Goal: Task Accomplishment & Management: Use online tool/utility

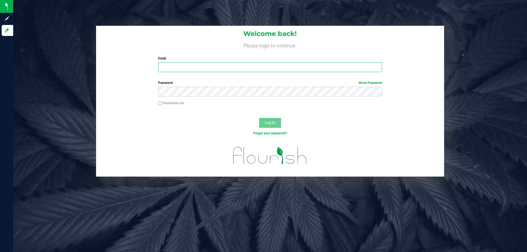
click at [171, 69] on input "Email" at bounding box center [270, 67] width 224 height 10
type input "[EMAIL_ADDRESS][DOMAIN_NAME]"
click at [263, 126] on button "Log In" at bounding box center [270, 123] width 22 height 10
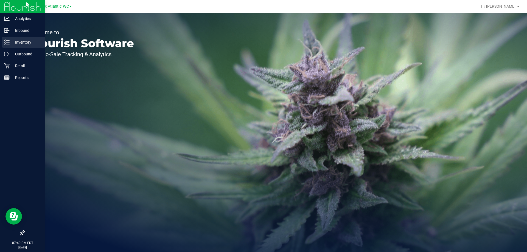
click at [22, 40] on p "Inventory" at bounding box center [26, 42] width 33 height 7
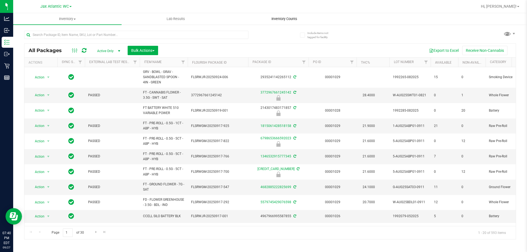
click at [270, 22] on uib-tab-heading "Inventory Counts" at bounding box center [284, 18] width 108 height 11
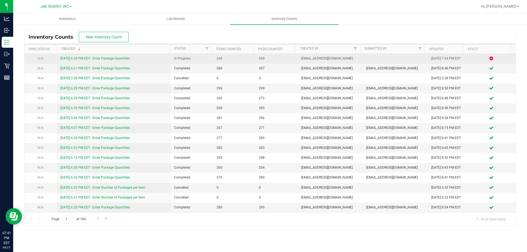
click at [122, 60] on link "[DATE] 6:20 PM EDT - Enter Package Quantities" at bounding box center [94, 59] width 69 height 4
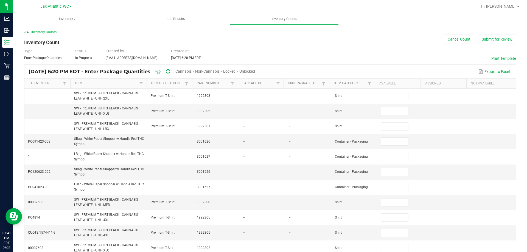
click at [192, 72] on span "Cannabis" at bounding box center [183, 71] width 16 height 4
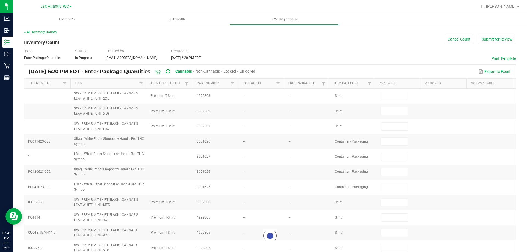
type input "6"
type input "0"
type input "12"
type input "0"
type input "10"
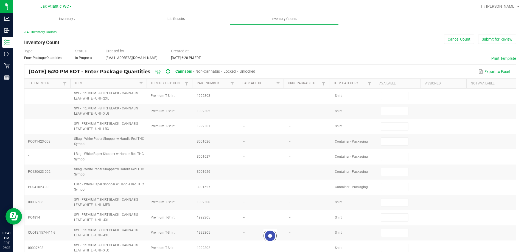
type input "0"
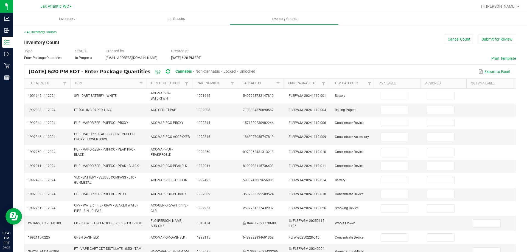
click at [255, 72] on span "Unlocked" at bounding box center [248, 71] width 16 height 4
type input "6"
type input "10"
type input "2"
type input "0"
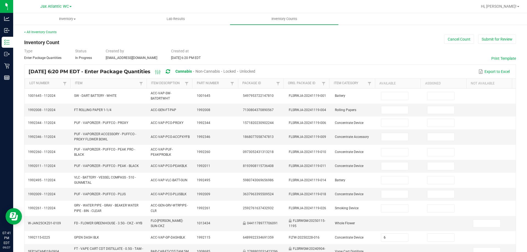
type input "9"
type input "0"
type input "2"
type input "0"
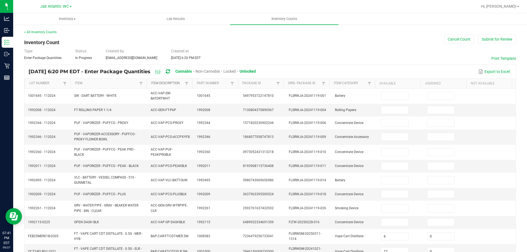
click at [178, 85] on link "Item Description" at bounding box center [167, 83] width 32 height 4
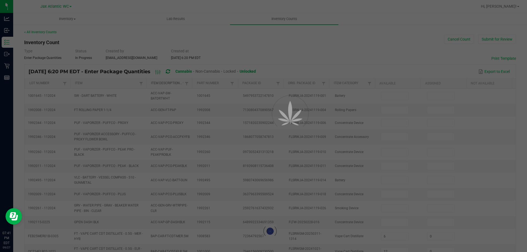
type input "7"
type input "34"
type input "6"
type input "27"
type input "17"
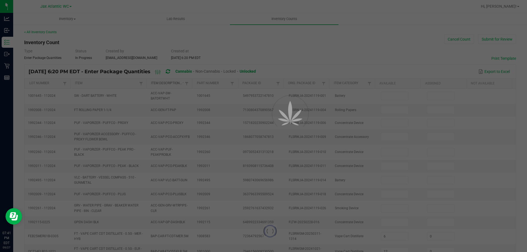
type input "0"
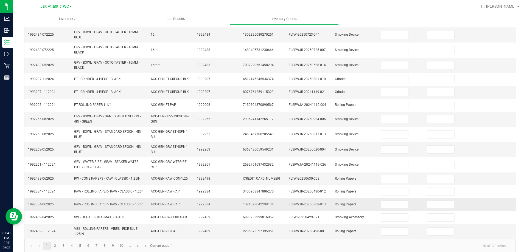
scroll to position [144, 0]
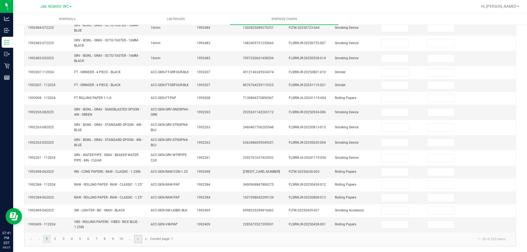
click at [138, 237] on link at bounding box center [138, 239] width 8 height 8
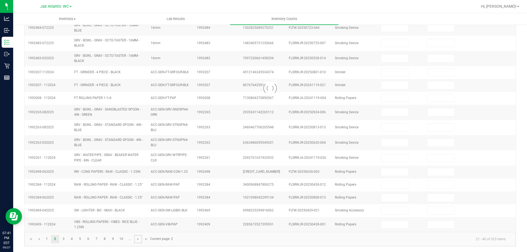
type input "11"
type input "0"
type input "9"
type input "0"
type input "5"
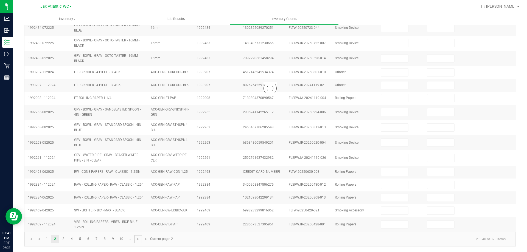
type input "0"
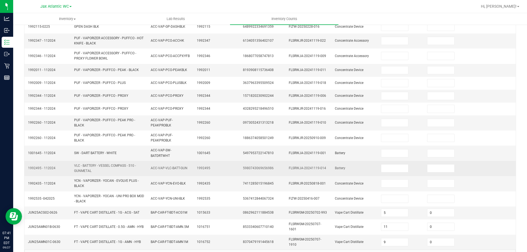
scroll to position [137, 0]
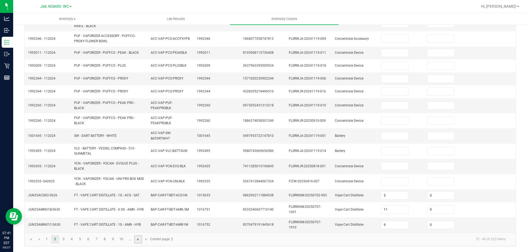
click at [137, 239] on span "Go to the next page" at bounding box center [138, 239] width 4 height 4
type input "2"
type input "8"
type input "4"
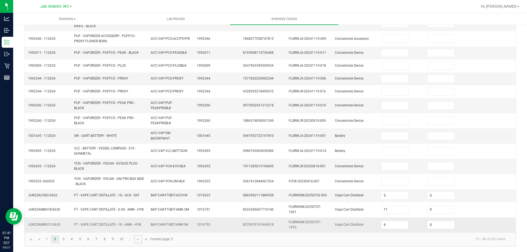
type input "1"
type input "11"
type input "3"
type input "10"
type input "8"
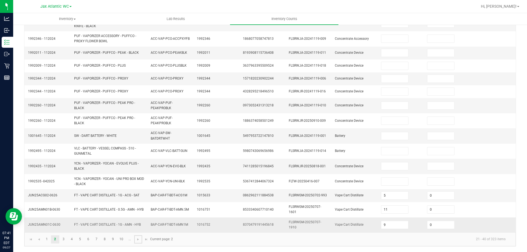
type input "8"
type input "0"
type input "12"
type input "0"
type input "8"
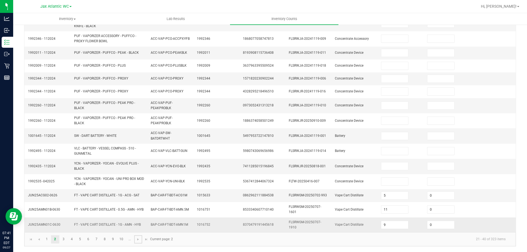
type input "0"
type input "7"
type input "0"
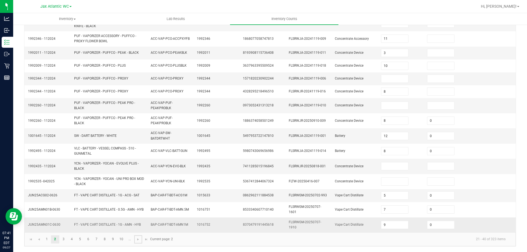
type input "0"
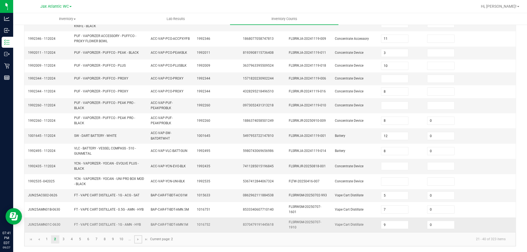
type input "0"
type input "2"
type input "0"
type input "1"
type input "0"
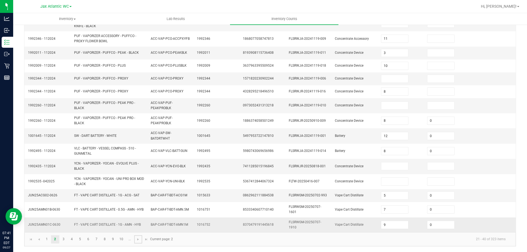
type input "9"
type input "0"
type input "4"
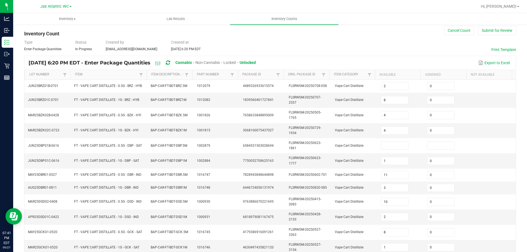
scroll to position [0, 0]
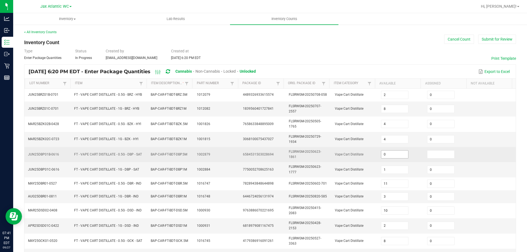
click at [381, 155] on input "0" at bounding box center [394, 155] width 27 height 8
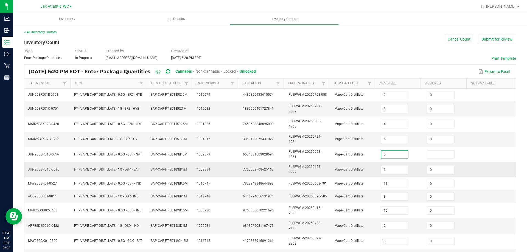
type input "0"
click at [342, 164] on td "Vape Cart Distillate" at bounding box center [355, 169] width 46 height 15
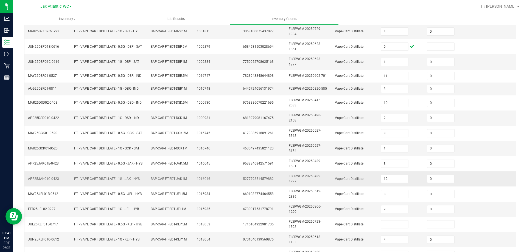
scroll to position [110, 0]
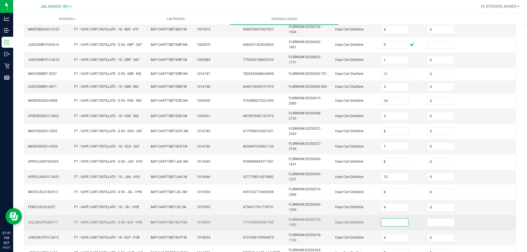
click at [388, 221] on input at bounding box center [394, 223] width 27 height 8
type input "0"
click at [347, 222] on span "Vape Cart Distillate" at bounding box center [349, 223] width 29 height 4
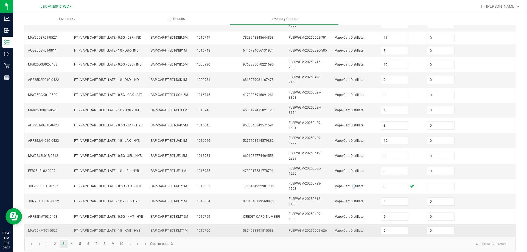
scroll to position [151, 0]
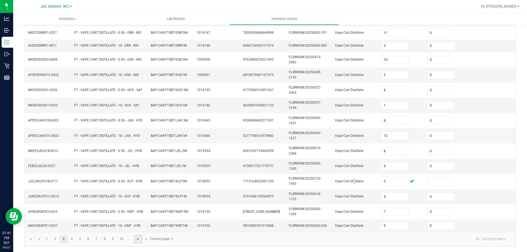
click at [137, 239] on span "Go to the next page" at bounding box center [138, 239] width 4 height 4
type input "5"
type input "7"
type input "11"
type input "4"
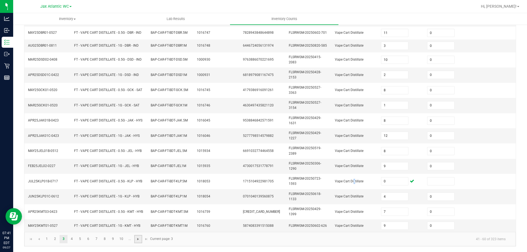
type input "2"
type input "11"
type input "7"
type input "3"
type input "11"
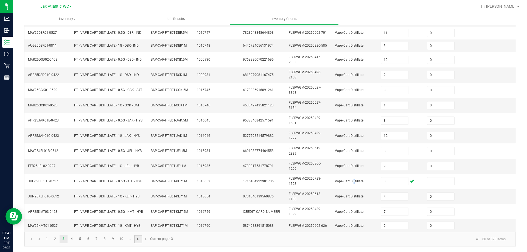
type input "8"
type input "11"
type input "3"
type input "0"
type input "8"
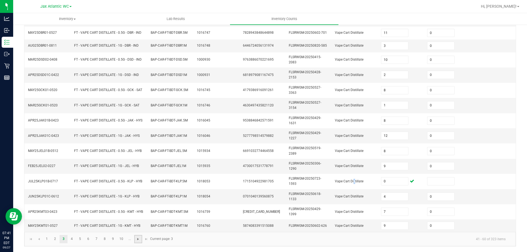
type input "10"
type input "3"
type input "5"
type input "7"
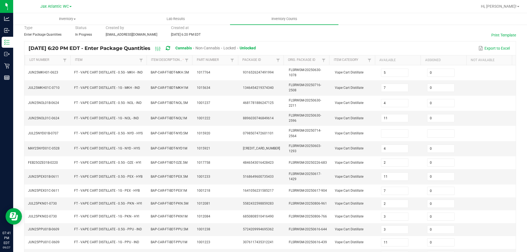
scroll to position [0, 0]
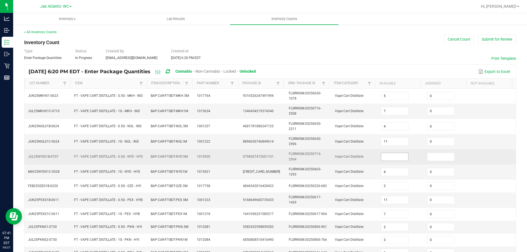
click at [381, 159] on input at bounding box center [394, 157] width 27 height 8
type input "0"
click at [338, 163] on td "Vape Cart Distillate" at bounding box center [355, 156] width 46 height 15
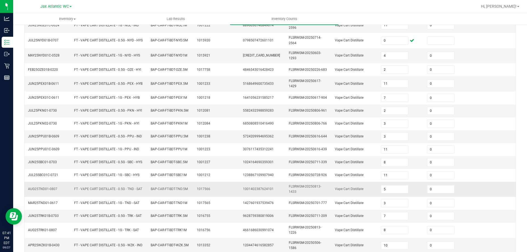
scroll to position [137, 0]
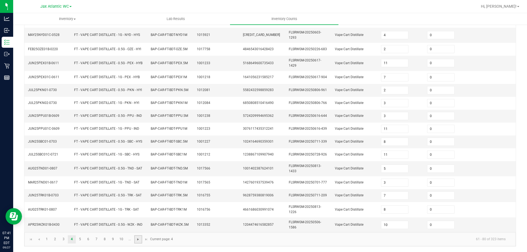
click at [139, 237] on span "Go to the next page" at bounding box center [138, 239] width 4 height 4
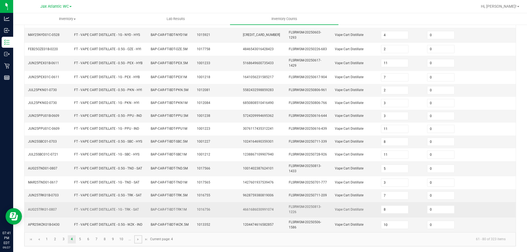
type input "9"
type input "3"
type input "11"
type input "1"
type input "12"
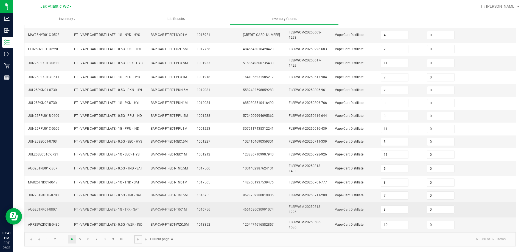
type input "9"
type input "7"
type input "3"
type input "1"
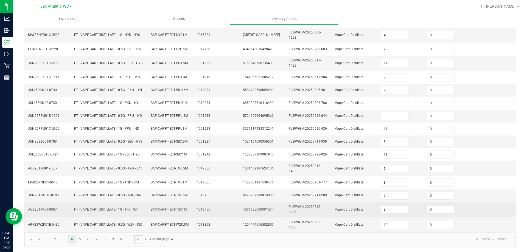
type input "9"
type input "12"
type input "6"
type input "7"
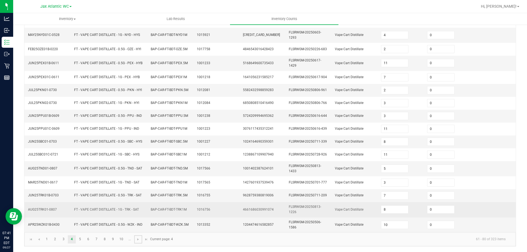
type input "12"
type input "0"
type input "5"
type input "8"
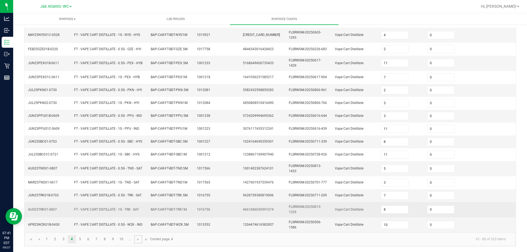
type input "11"
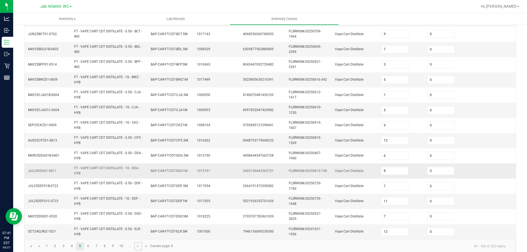
scroll to position [160, 0]
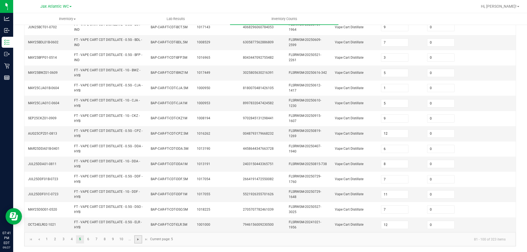
click at [139, 237] on span "Go to the next page" at bounding box center [138, 239] width 4 height 4
type input "12"
type input "2"
type input "8"
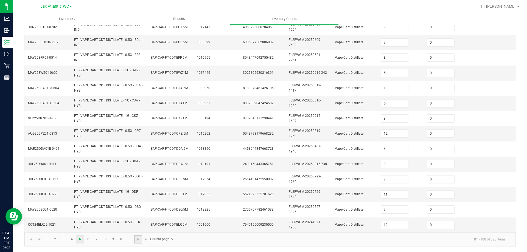
type input "10"
type input "6"
type input "12"
type input "1"
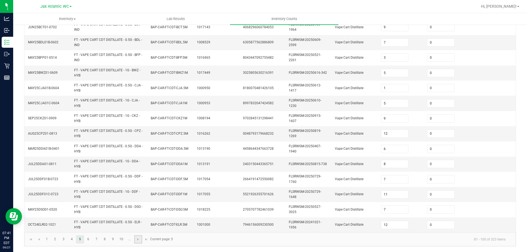
type input "5"
type input "4"
type input "8"
type input "11"
type input "8"
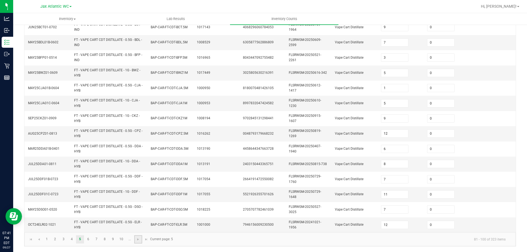
type input "4"
type input "9"
type input "2"
type input "10"
type input "2"
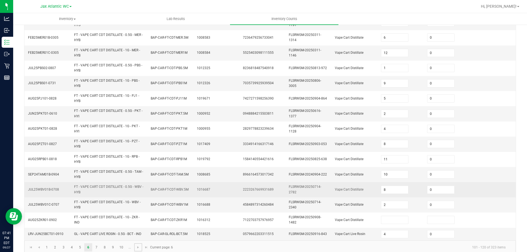
scroll to position [158, 0]
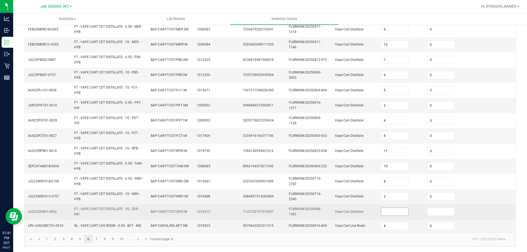
click at [388, 214] on input at bounding box center [394, 212] width 27 height 8
type input "0"
click at [307, 217] on td "FLSRWGM-20250908-1482" at bounding box center [308, 211] width 46 height 15
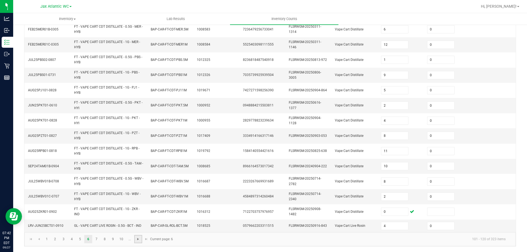
click at [137, 239] on span "Go to the next page" at bounding box center [138, 239] width 4 height 4
type input "3"
type input "5"
type input "13"
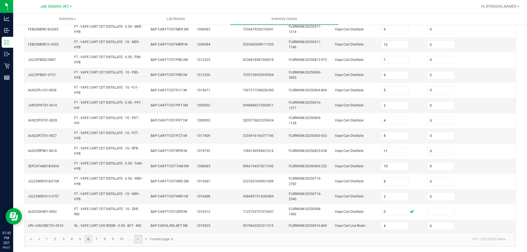
type input "19"
type input "8"
type input "15"
type input "0"
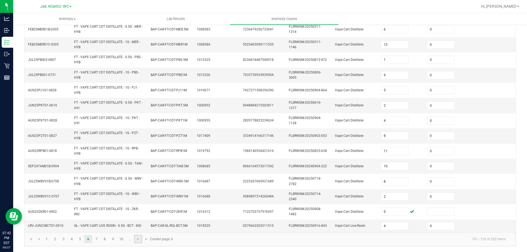
type input "16"
type input "8"
type input "14"
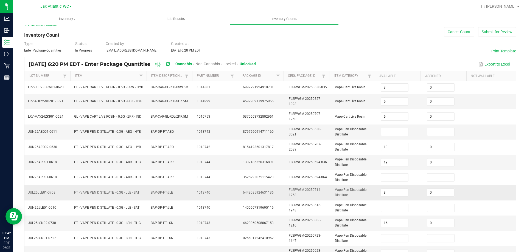
scroll to position [0, 0]
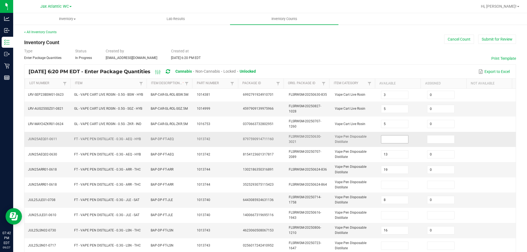
click at [382, 139] on input at bounding box center [394, 140] width 27 height 8
type input "0"
click at [368, 143] on td "Vape Pen Disposable Distillate" at bounding box center [355, 139] width 46 height 15
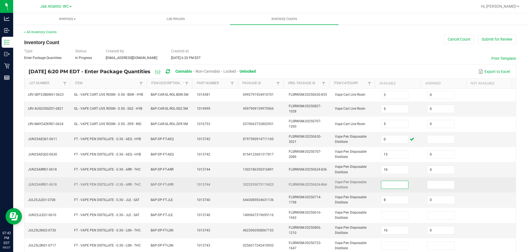
click at [387, 186] on input at bounding box center [394, 185] width 27 height 8
type input "0"
click at [367, 186] on td "Vape Pen Disposable Distillate" at bounding box center [355, 185] width 46 height 15
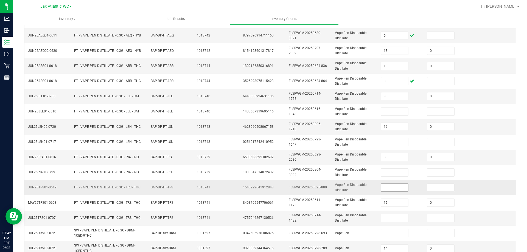
scroll to position [110, 0]
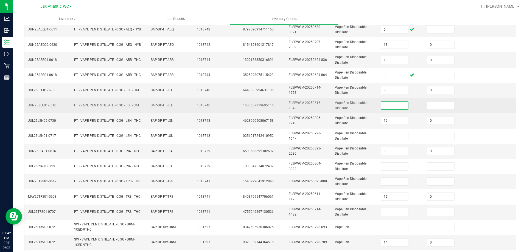
click at [388, 109] on input at bounding box center [394, 106] width 27 height 8
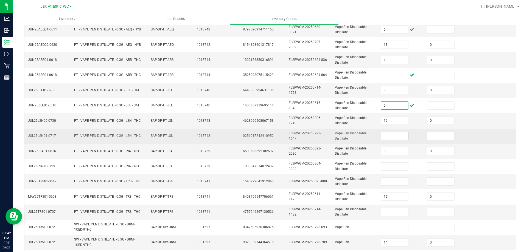
type input "0"
click at [383, 137] on input at bounding box center [394, 136] width 27 height 8
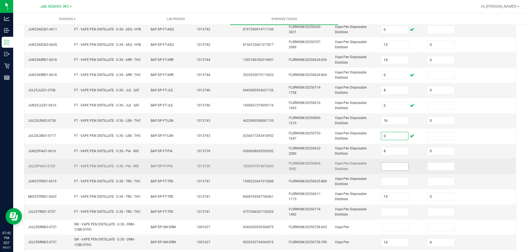
type input "0"
click at [386, 167] on input at bounding box center [394, 167] width 27 height 8
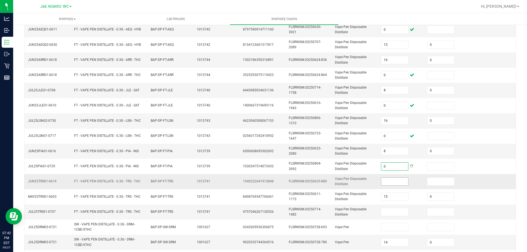
type input "0"
click at [384, 184] on input at bounding box center [394, 182] width 27 height 8
type input "0"
click at [388, 216] on input at bounding box center [394, 212] width 27 height 8
type input "0"
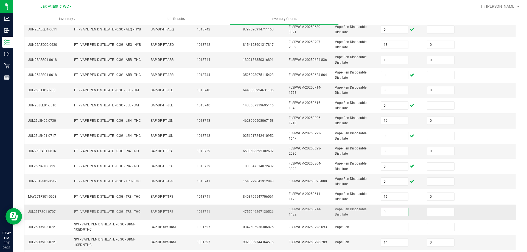
click at [363, 207] on td "Vape Pen Disposable Distillate" at bounding box center [355, 212] width 46 height 15
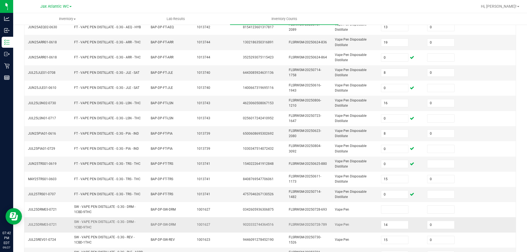
scroll to position [160, 0]
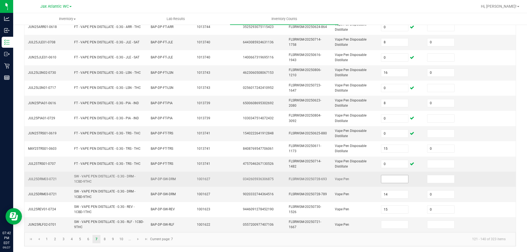
click at [382, 178] on input at bounding box center [394, 179] width 27 height 8
type input "0"
click at [339, 178] on span "Vape Pen" at bounding box center [342, 179] width 14 height 4
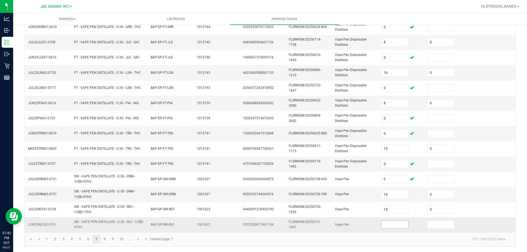
click at [388, 226] on input at bounding box center [394, 225] width 27 height 8
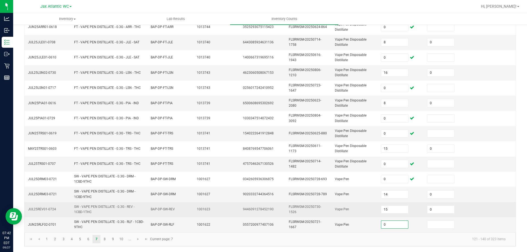
type input "0"
click at [336, 207] on td "Vape Pen" at bounding box center [355, 209] width 46 height 15
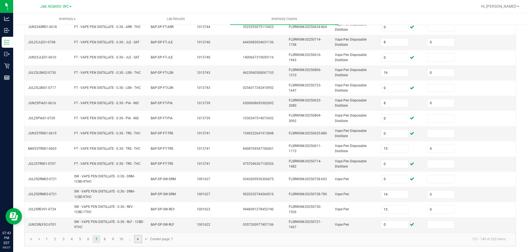
click at [138, 239] on span "Go to the next page" at bounding box center [138, 239] width 4 height 4
type input "16"
type input "18"
type input "4"
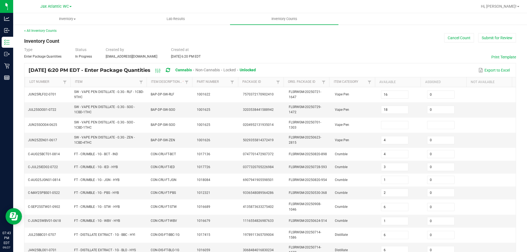
scroll to position [0, 0]
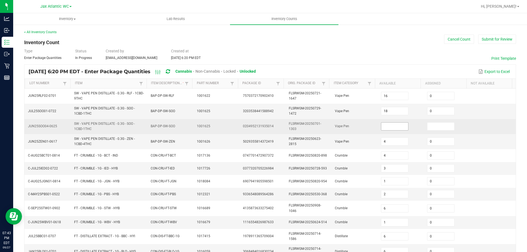
click at [386, 128] on input at bounding box center [394, 127] width 27 height 8
click at [361, 131] on td "Vape Pen" at bounding box center [355, 126] width 46 height 15
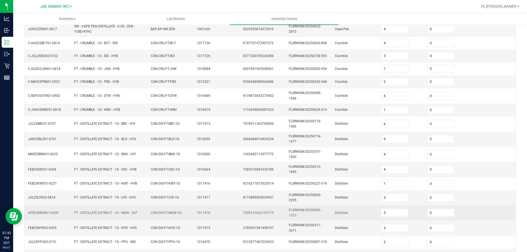
scroll to position [144, 0]
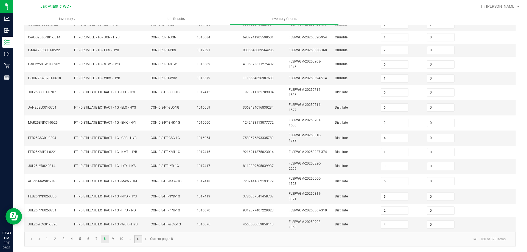
click at [140, 239] on span "Go to the next page" at bounding box center [138, 239] width 4 height 4
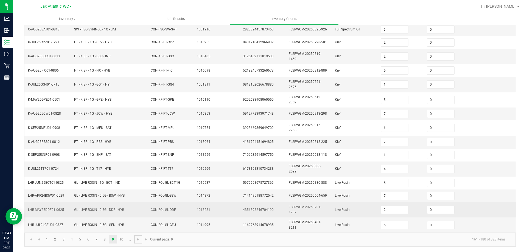
scroll to position [142, 0]
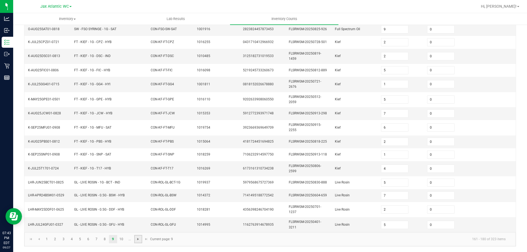
click at [139, 238] on span "Go to the next page" at bounding box center [138, 239] width 4 height 4
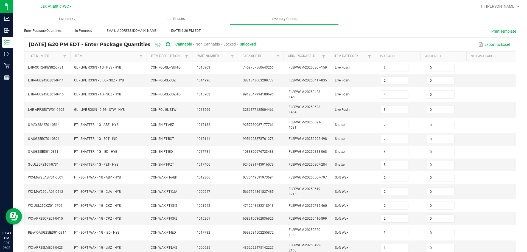
scroll to position [137, 0]
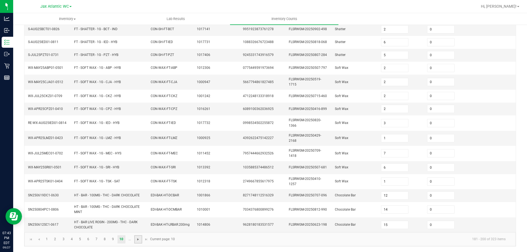
click at [138, 239] on span "Go to the next page" at bounding box center [138, 239] width 4 height 4
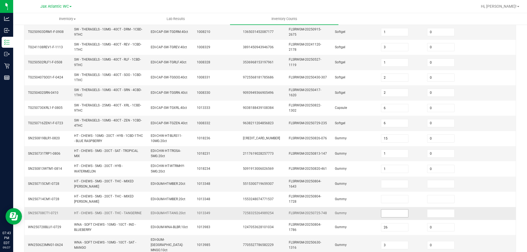
scroll to position [110, 0]
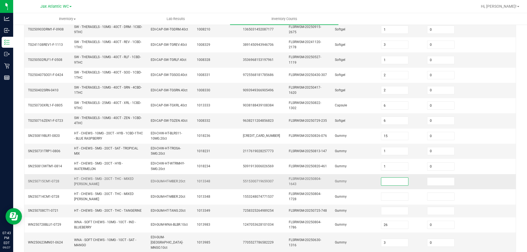
click at [382, 181] on input at bounding box center [394, 182] width 27 height 8
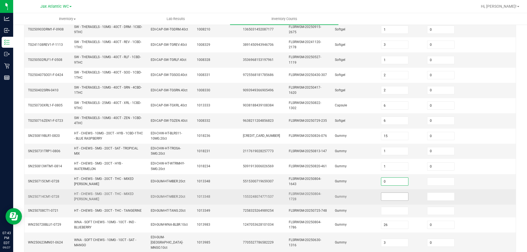
click at [383, 196] on input at bounding box center [394, 197] width 27 height 8
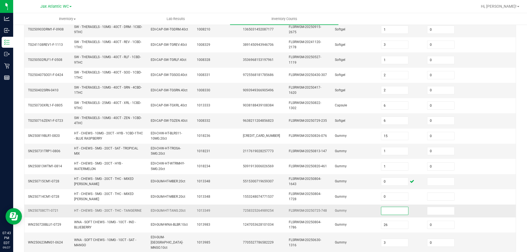
click at [381, 210] on input at bounding box center [394, 211] width 27 height 8
click at [319, 205] on td "FLSRWGM-20250725-748" at bounding box center [308, 211] width 46 height 13
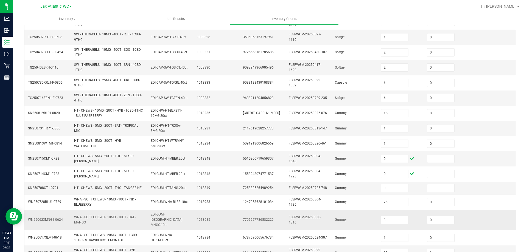
scroll to position [156, 0]
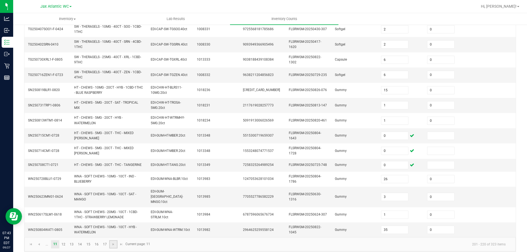
click at [112, 240] on link at bounding box center [113, 244] width 8 height 8
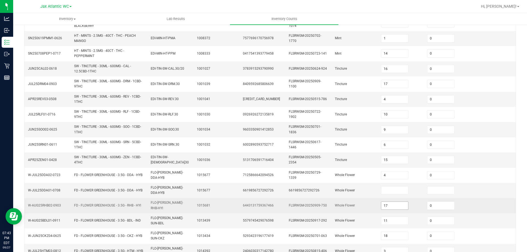
scroll to position [148, 0]
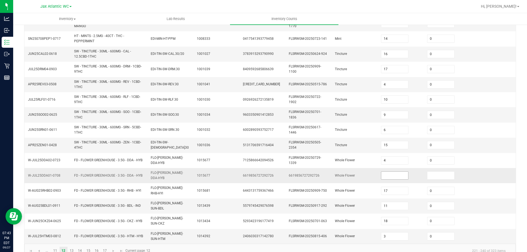
click at [384, 175] on input at bounding box center [394, 176] width 27 height 8
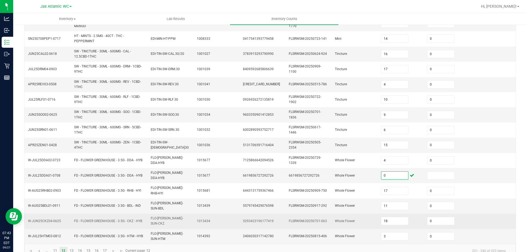
click at [174, 219] on td "FLO-[PERSON_NAME]-SUN-CKZ" at bounding box center [170, 221] width 46 height 15
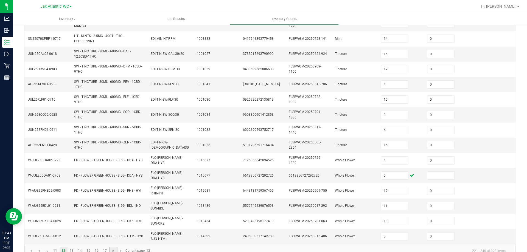
click at [114, 249] on span "Go to the next page" at bounding box center [113, 251] width 4 height 4
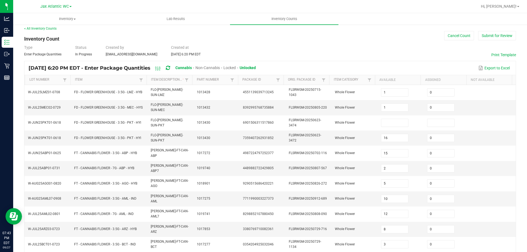
scroll to position [0, 0]
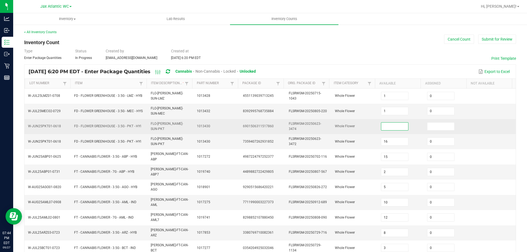
click at [381, 123] on input at bounding box center [394, 127] width 27 height 8
click at [347, 127] on td "Whole Flower" at bounding box center [355, 126] width 46 height 15
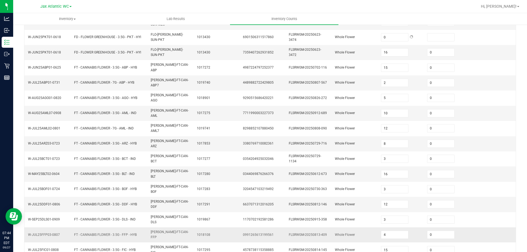
scroll to position [130, 0]
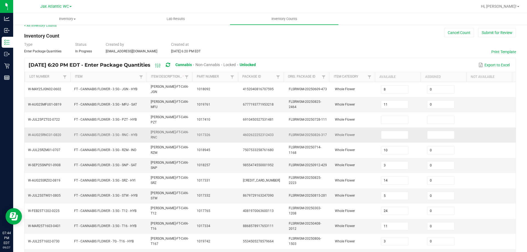
scroll to position [0, 0]
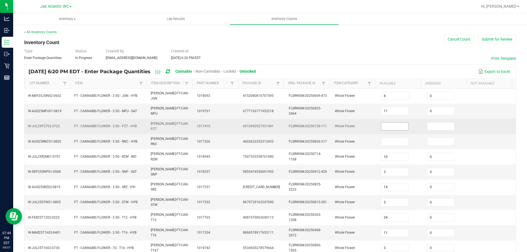
click at [401, 123] on input at bounding box center [394, 127] width 27 height 8
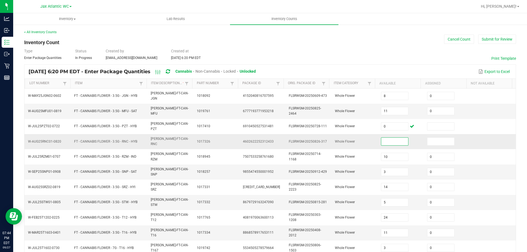
click at [387, 138] on input at bounding box center [394, 142] width 27 height 8
click at [355, 137] on td "Whole Flower" at bounding box center [355, 141] width 46 height 15
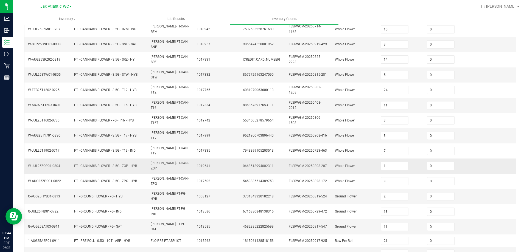
scroll to position [128, 0]
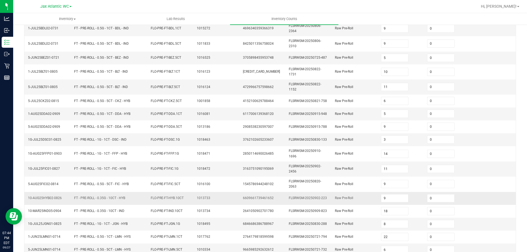
scroll to position [130, 0]
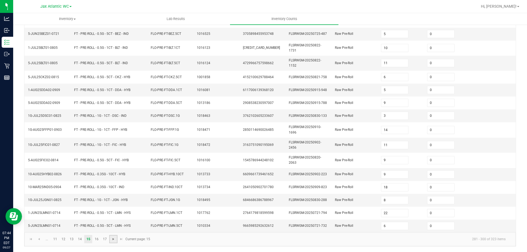
click at [113, 239] on span "Go to the next page" at bounding box center [113, 239] width 4 height 4
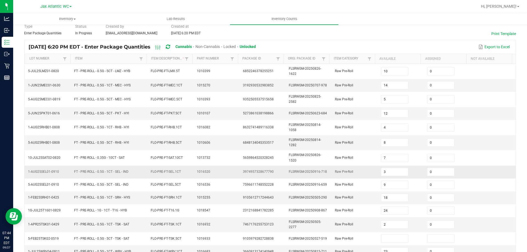
scroll to position [82, 0]
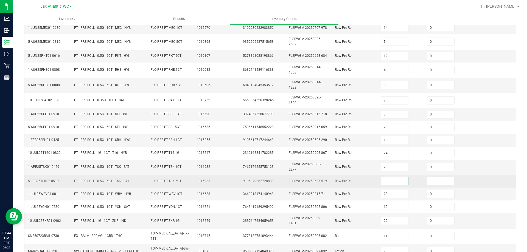
click at [381, 180] on input at bounding box center [394, 181] width 27 height 8
click at [346, 183] on td "Raw Pre-Roll" at bounding box center [355, 181] width 46 height 13
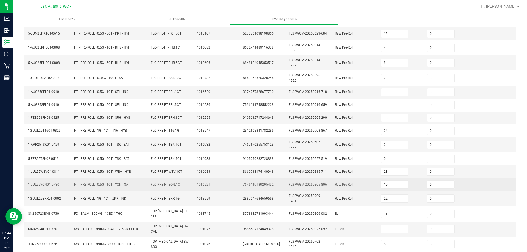
scroll to position [133, 0]
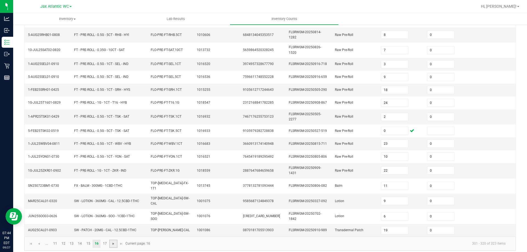
click at [114, 242] on span "Go to the next page" at bounding box center [113, 244] width 4 height 4
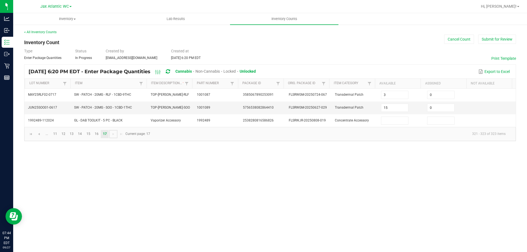
scroll to position [0, 0]
